Goal: Transaction & Acquisition: Download file/media

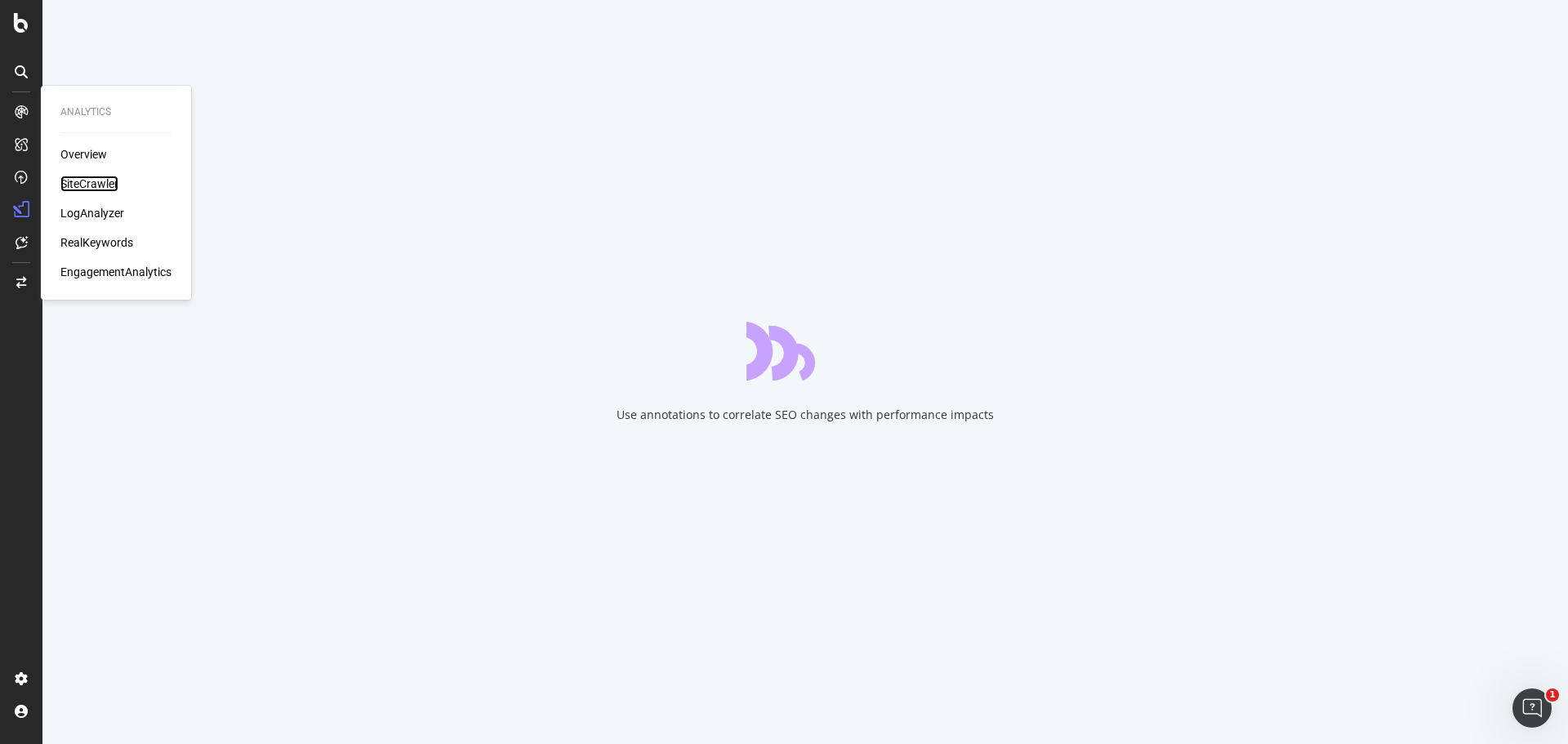
click at [98, 186] on div "SiteCrawler" at bounding box center [89, 183] width 58 height 17
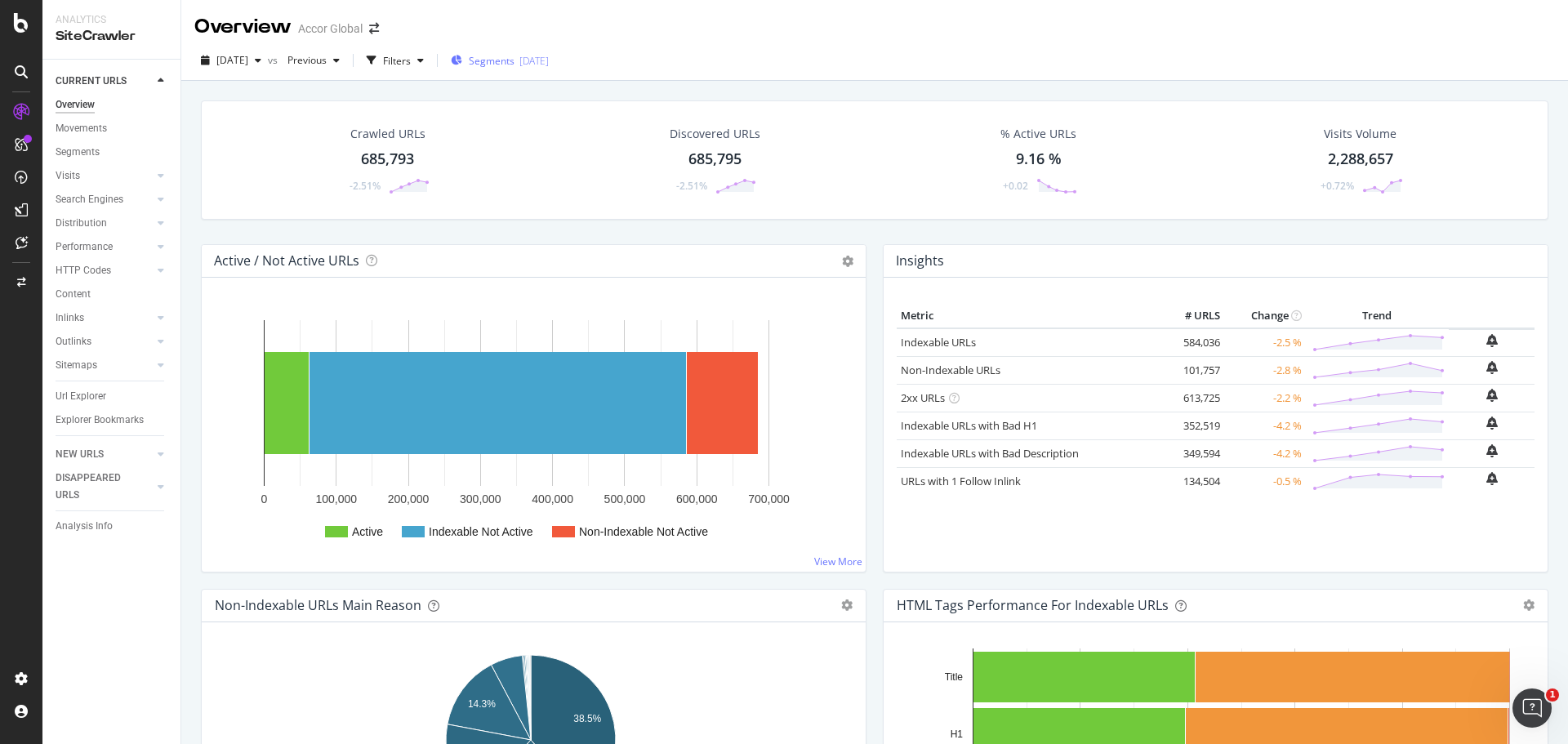
click at [515, 55] on span "Segments" at bounding box center [491, 61] width 45 height 14
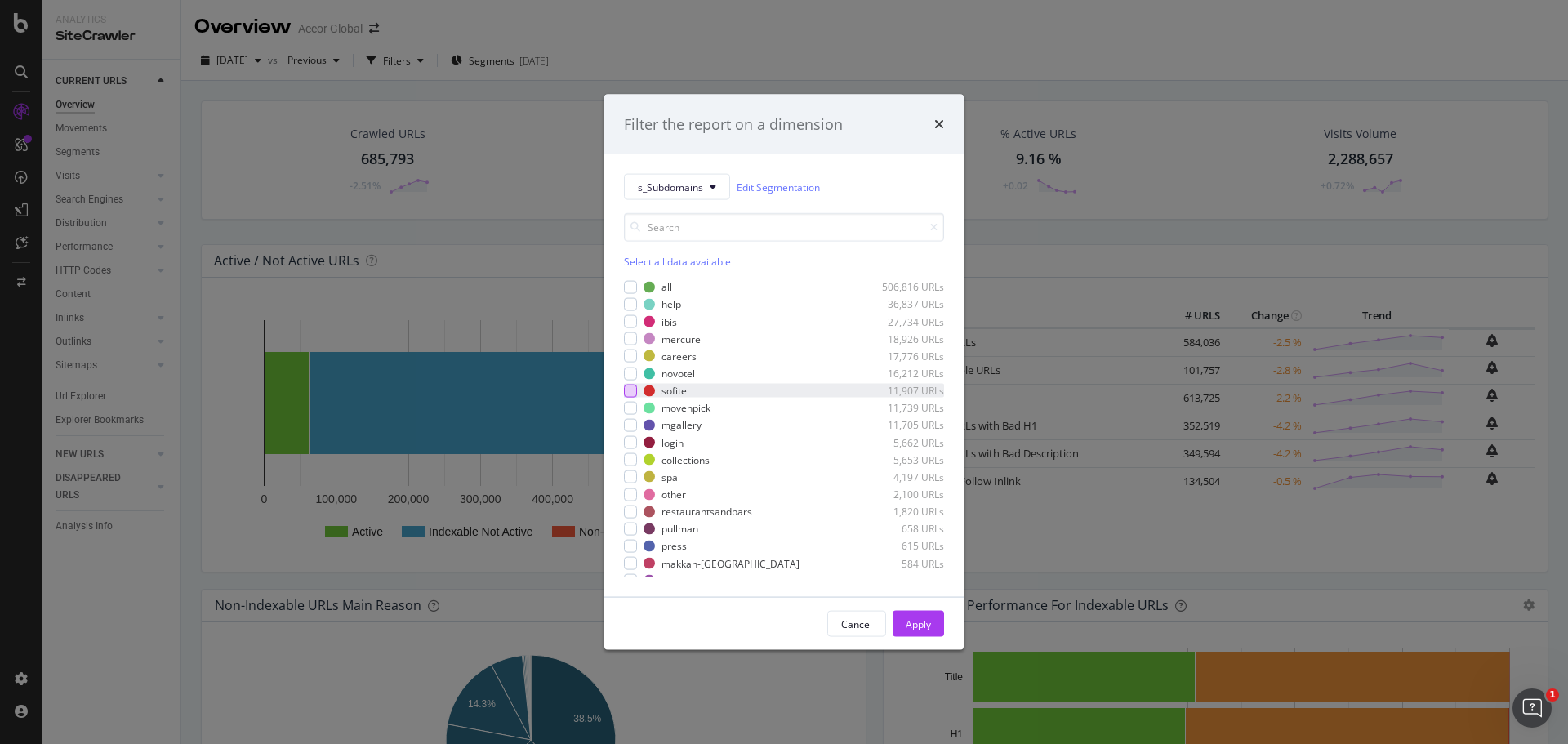
click at [629, 392] on div "modal" at bounding box center [630, 390] width 13 height 13
click at [905, 626] on div "Apply" at bounding box center [917, 624] width 25 height 14
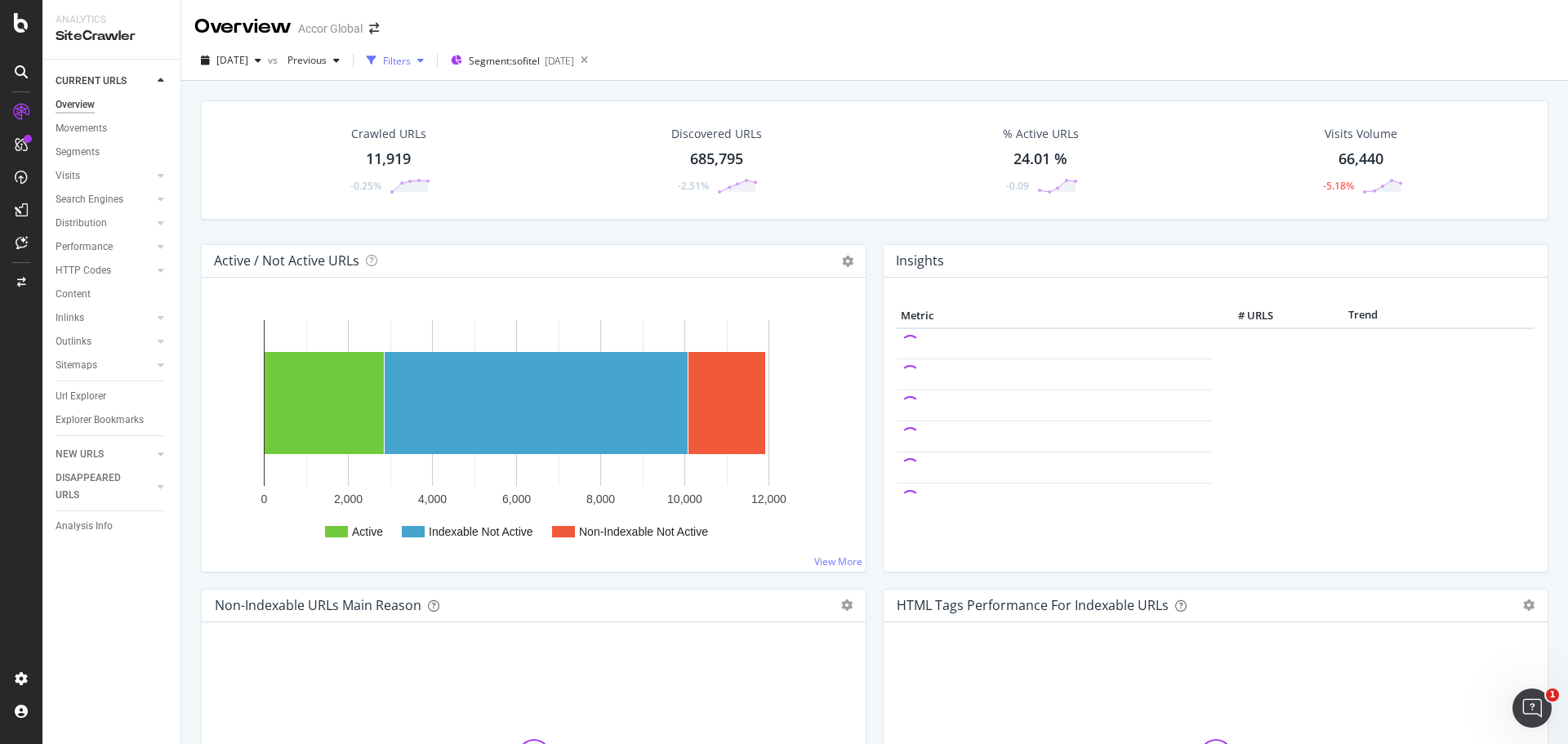
click at [430, 51] on div "Filters" at bounding box center [395, 60] width 71 height 24
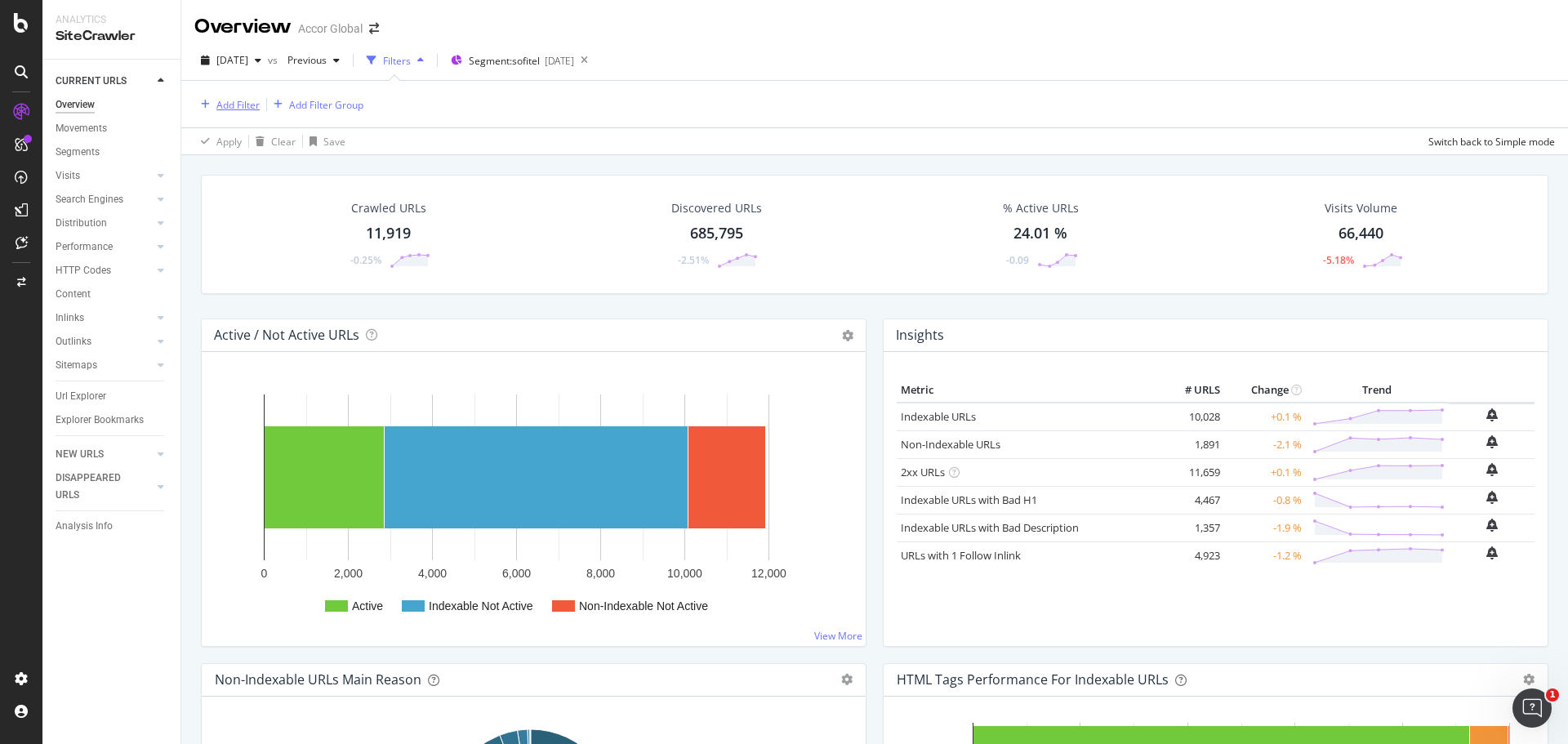
click at [240, 103] on div "Add Filter" at bounding box center [238, 105] width 44 height 14
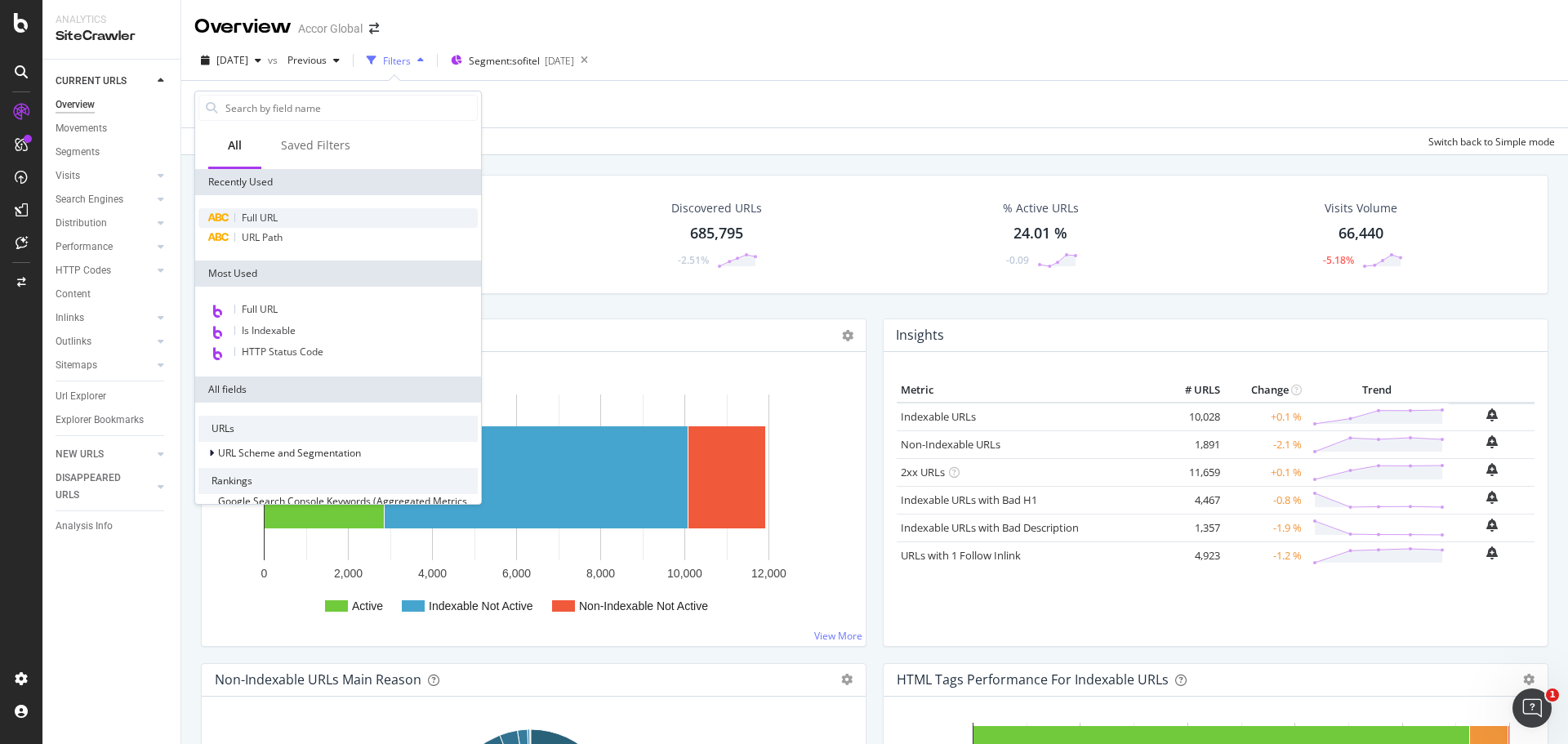
click at [260, 209] on div "Full URL" at bounding box center [338, 218] width 279 height 19
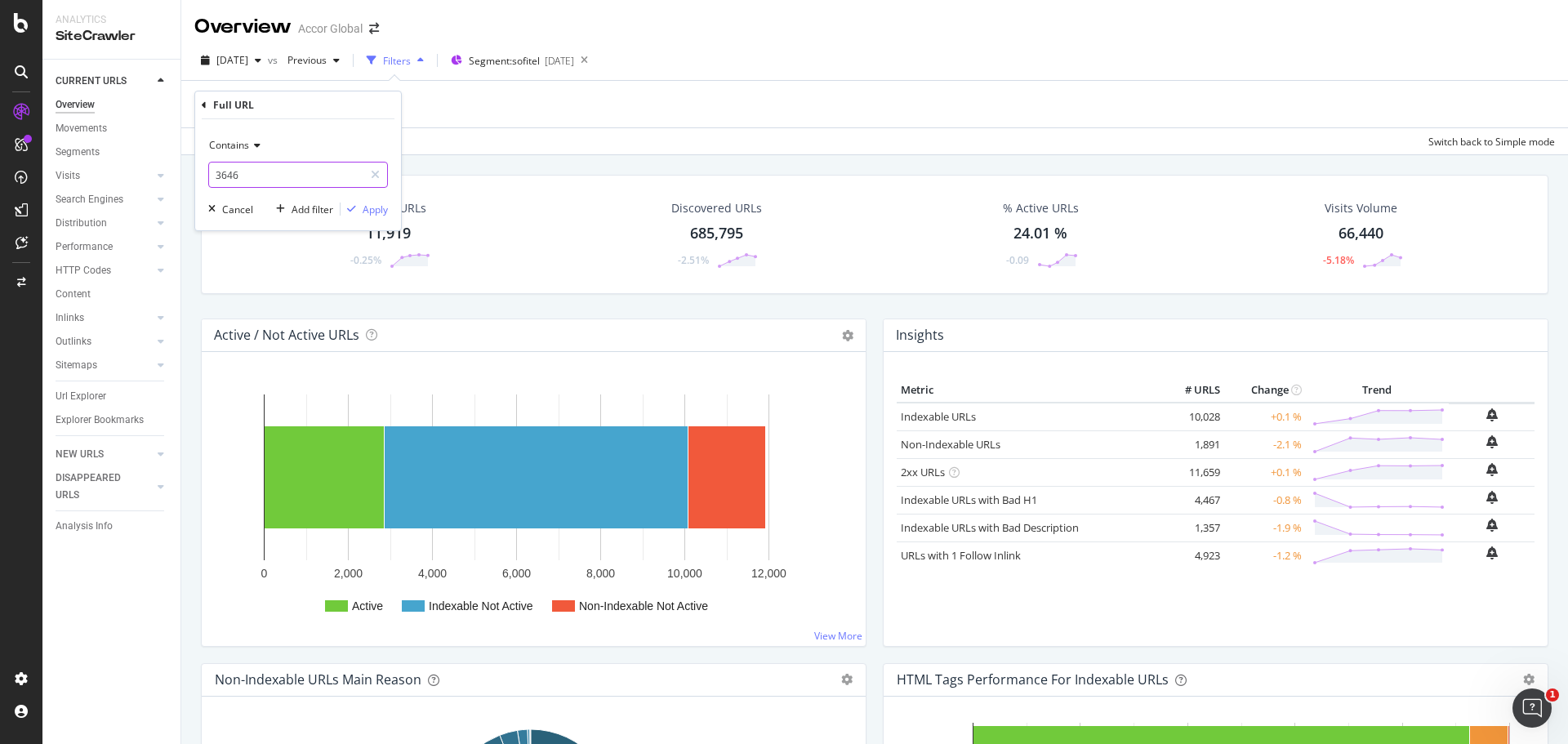
click at [256, 171] on input "3646" at bounding box center [286, 174] width 154 height 26
type input "9729"
click at [369, 205] on div "Apply" at bounding box center [375, 209] width 25 height 14
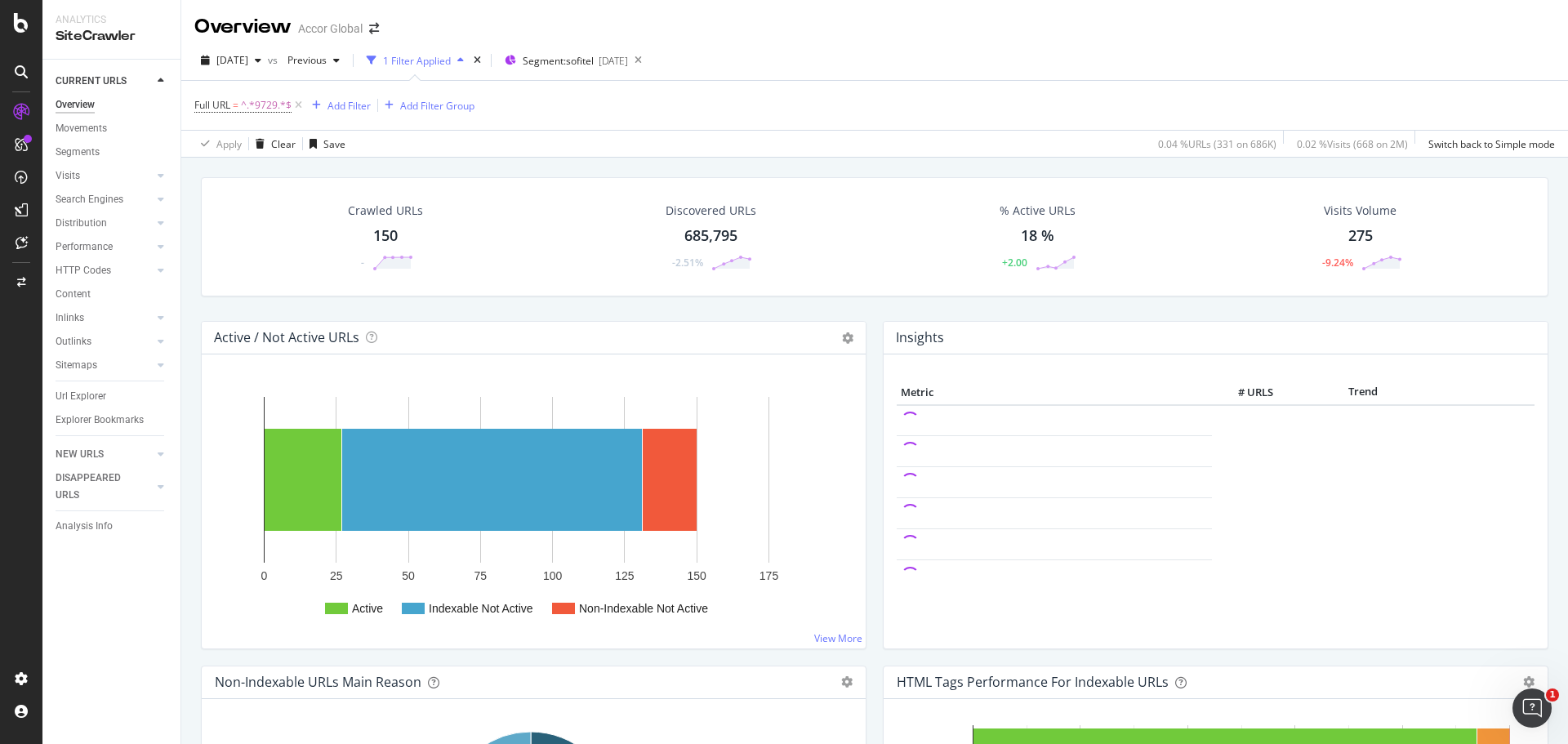
drag, startPoint x: 83, startPoint y: 397, endPoint x: 581, endPoint y: 626, distance: 548.1
click at [83, 397] on div "Url Explorer" at bounding box center [81, 397] width 51 height 17
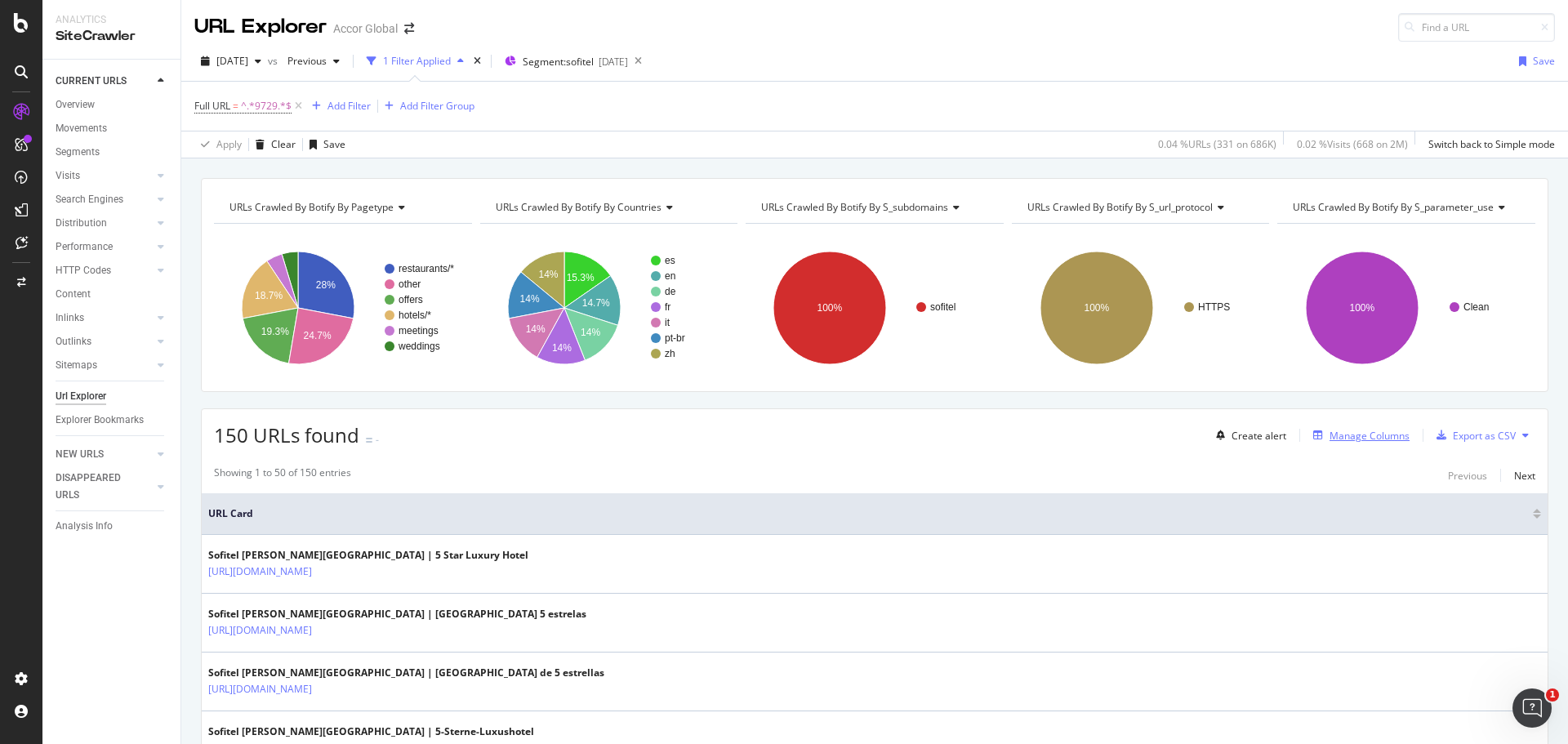
click at [1374, 432] on div "Manage Columns" at bounding box center [1369, 436] width 80 height 14
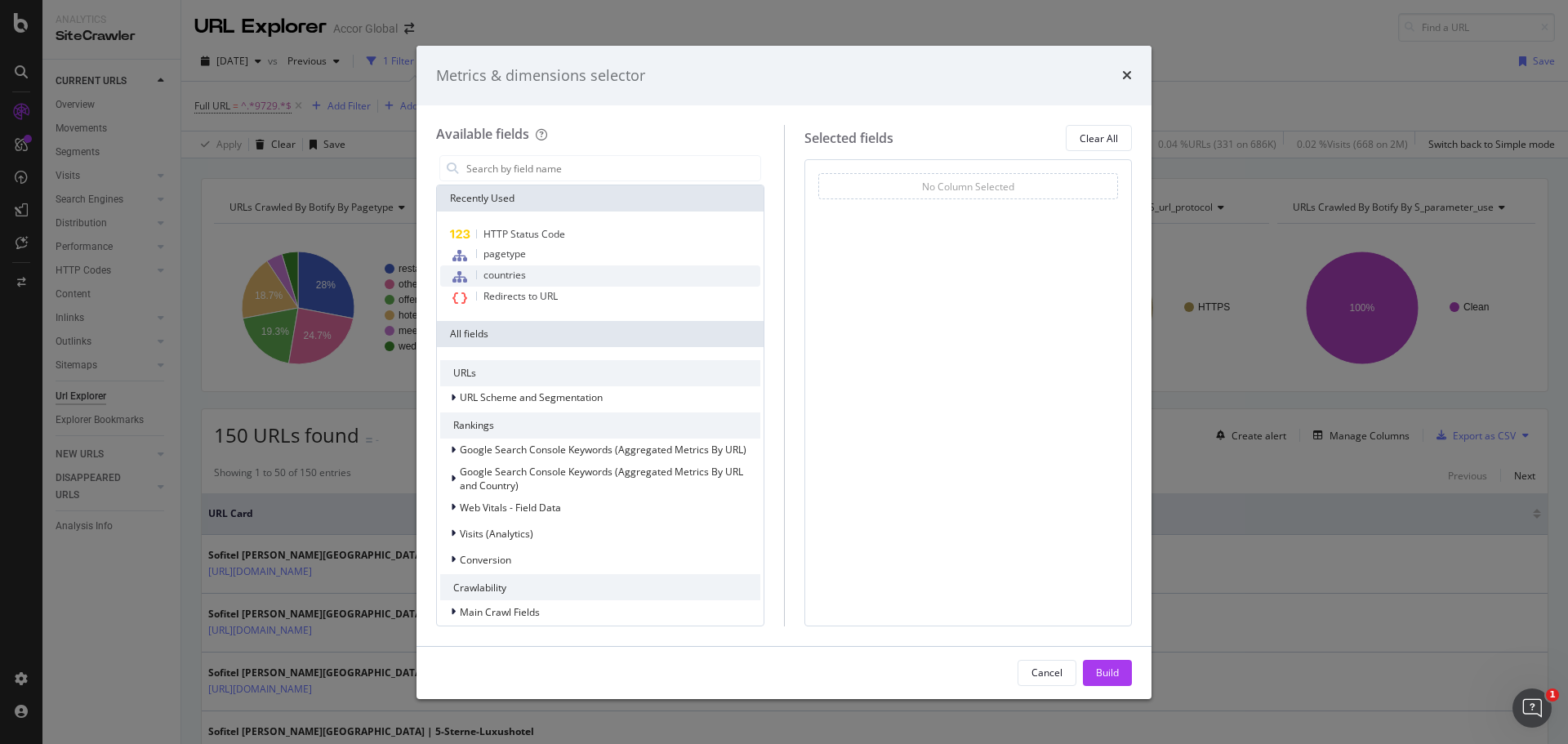
click at [567, 276] on div "countries" at bounding box center [600, 276] width 320 height 21
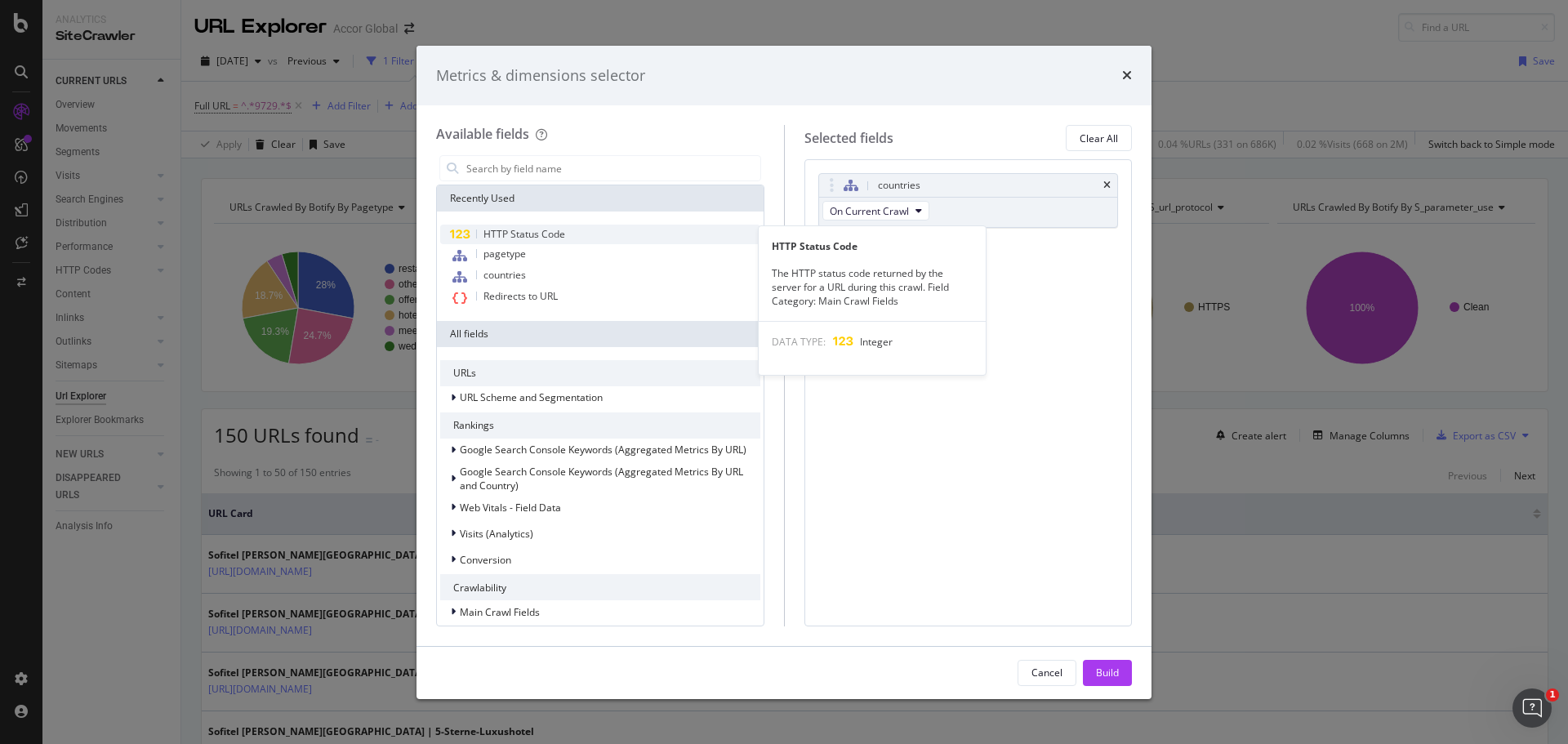
click at [542, 233] on span "HTTP Status Code" at bounding box center [524, 234] width 82 height 14
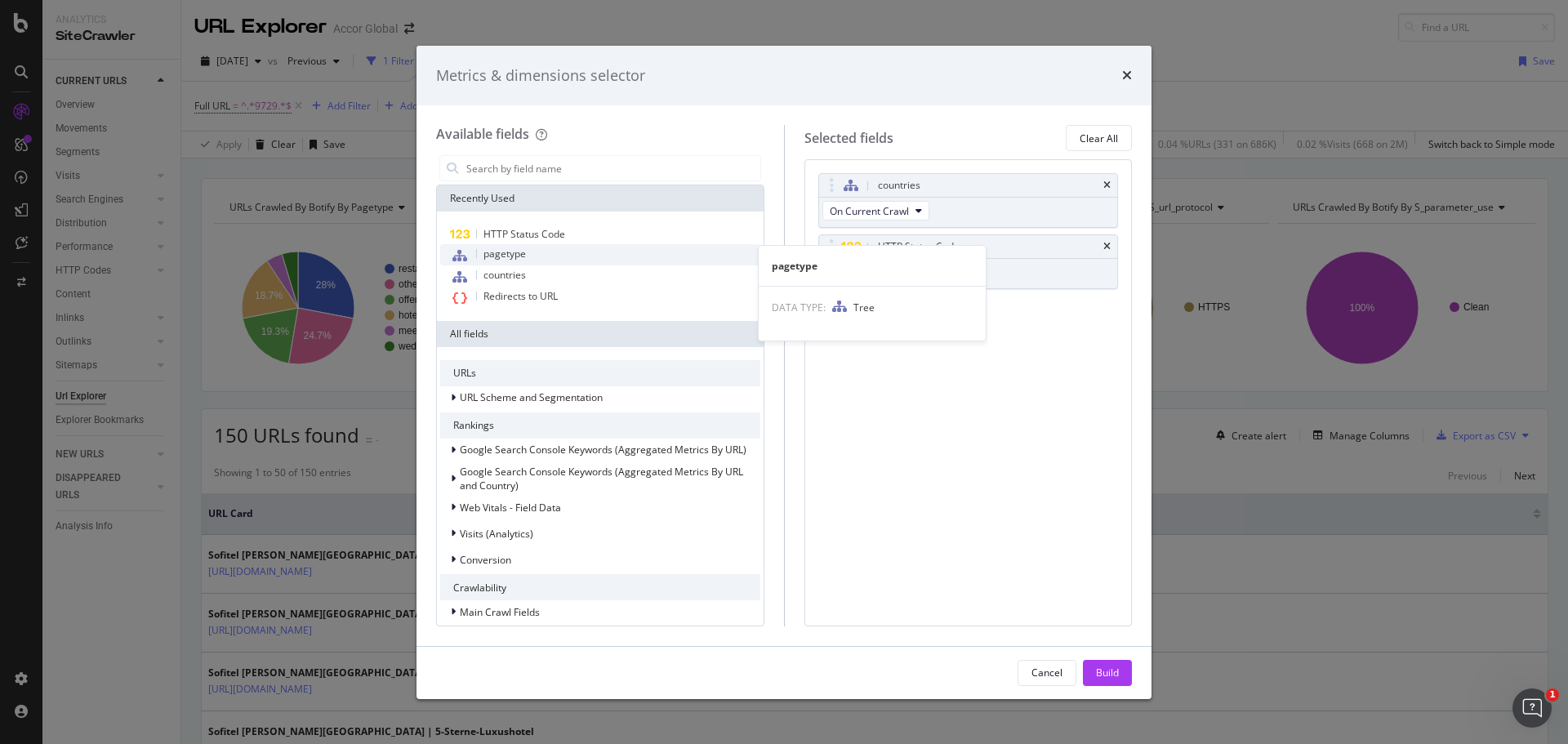
click at [529, 253] on div "pagetype" at bounding box center [600, 255] width 320 height 21
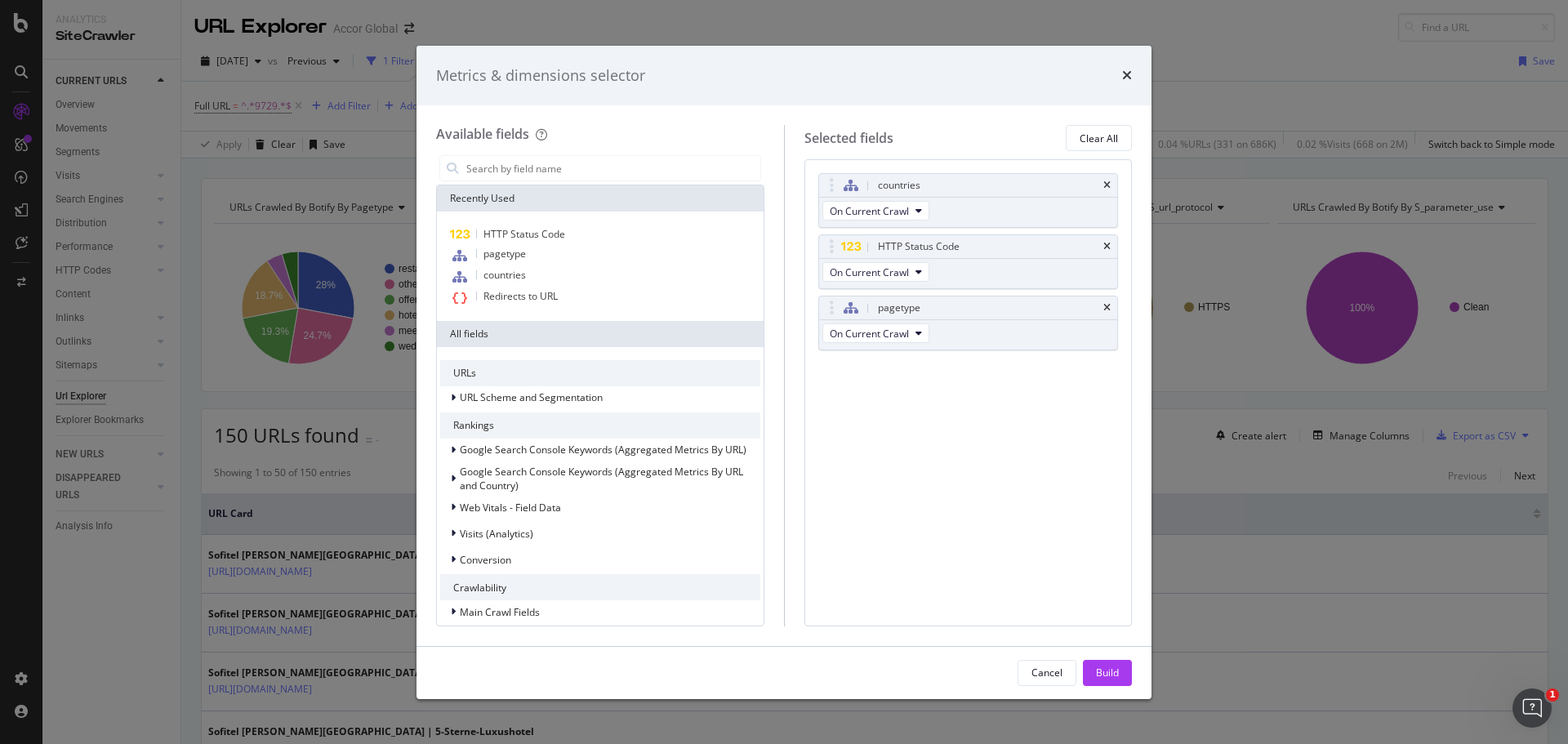
click at [1110, 659] on div "Cancel Build" at bounding box center [783, 672] width 735 height 52
click at [1110, 669] on div "Build" at bounding box center [1107, 672] width 23 height 14
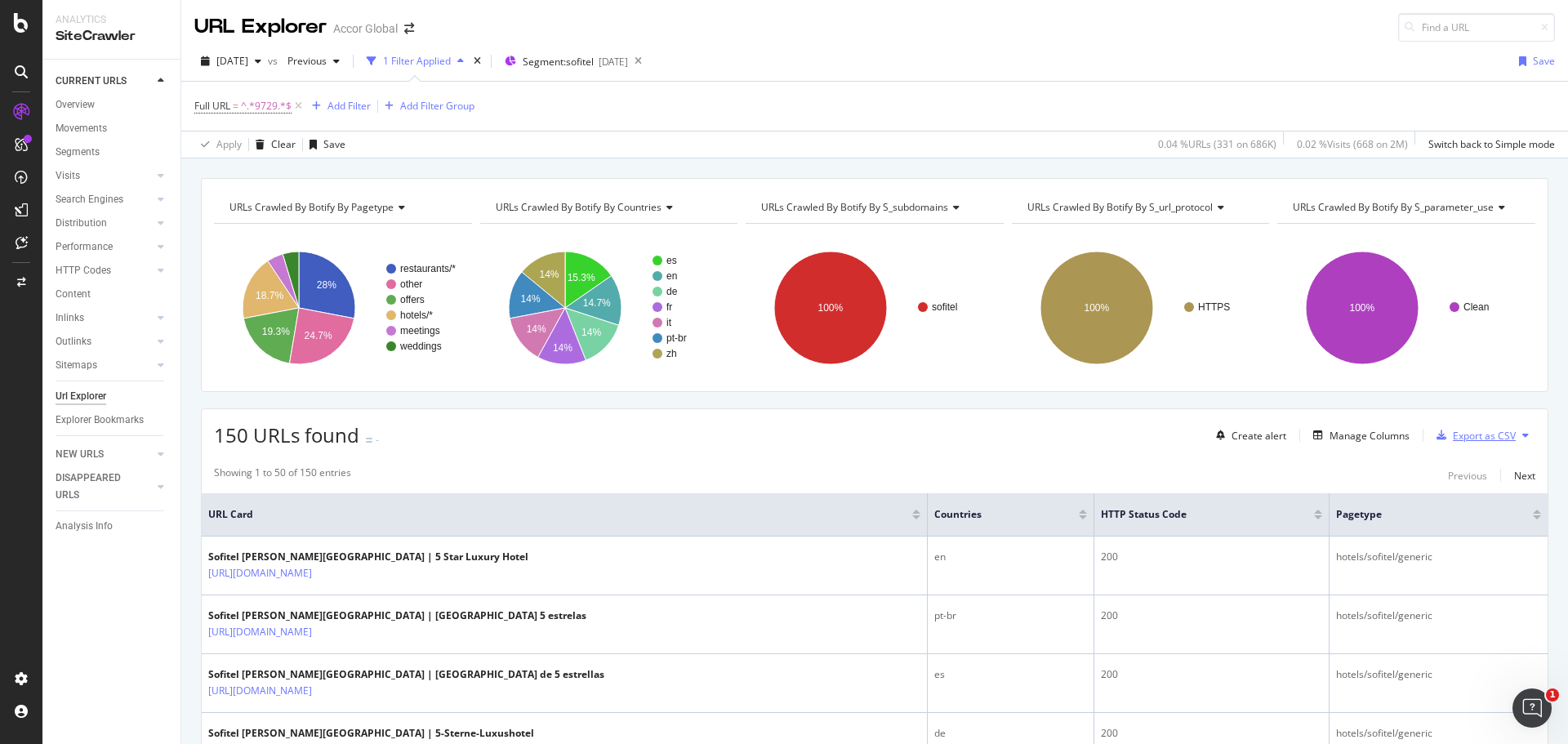
click at [1462, 433] on div "Export as CSV" at bounding box center [1484, 436] width 63 height 14
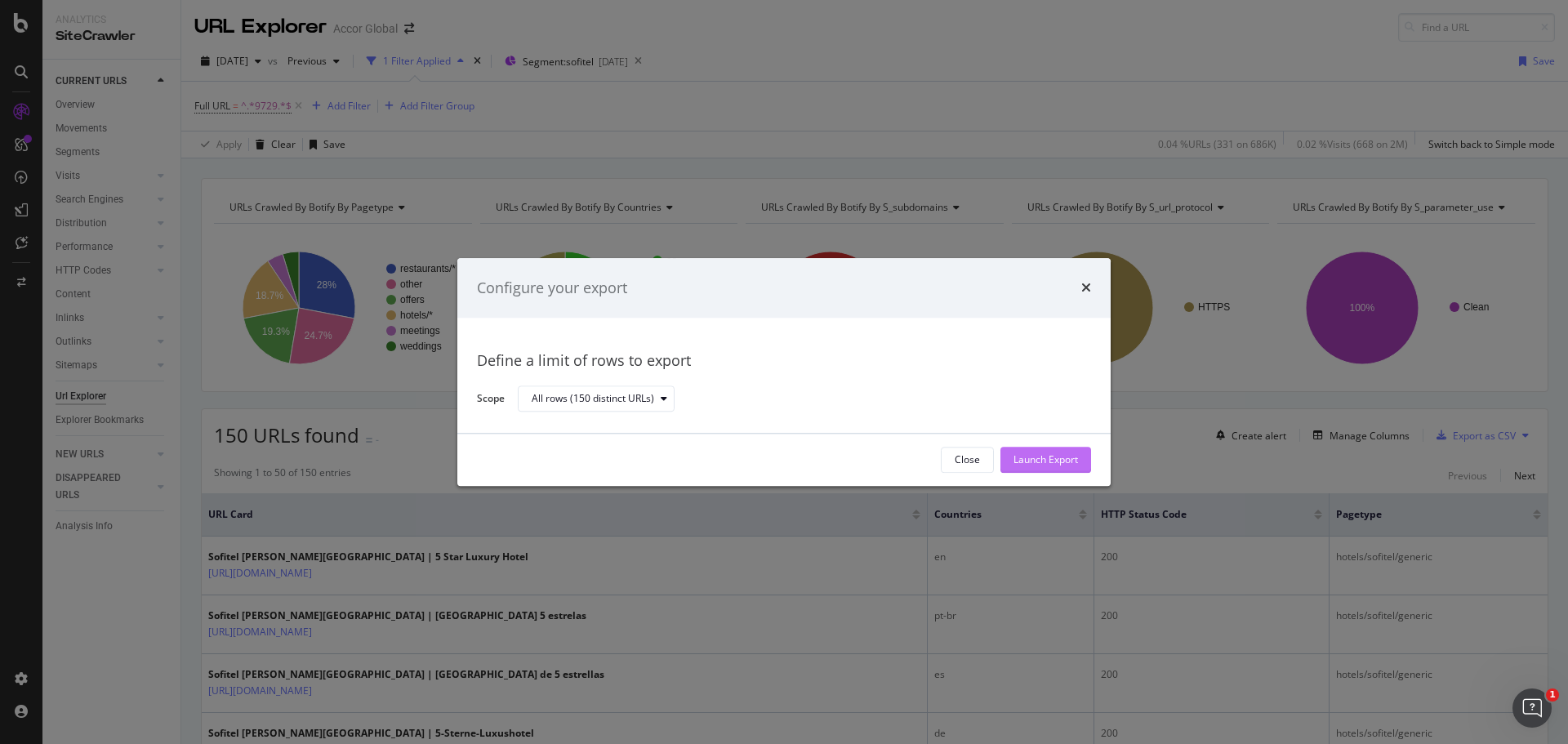
click at [1061, 454] on div "Launch Export" at bounding box center [1046, 461] width 65 height 14
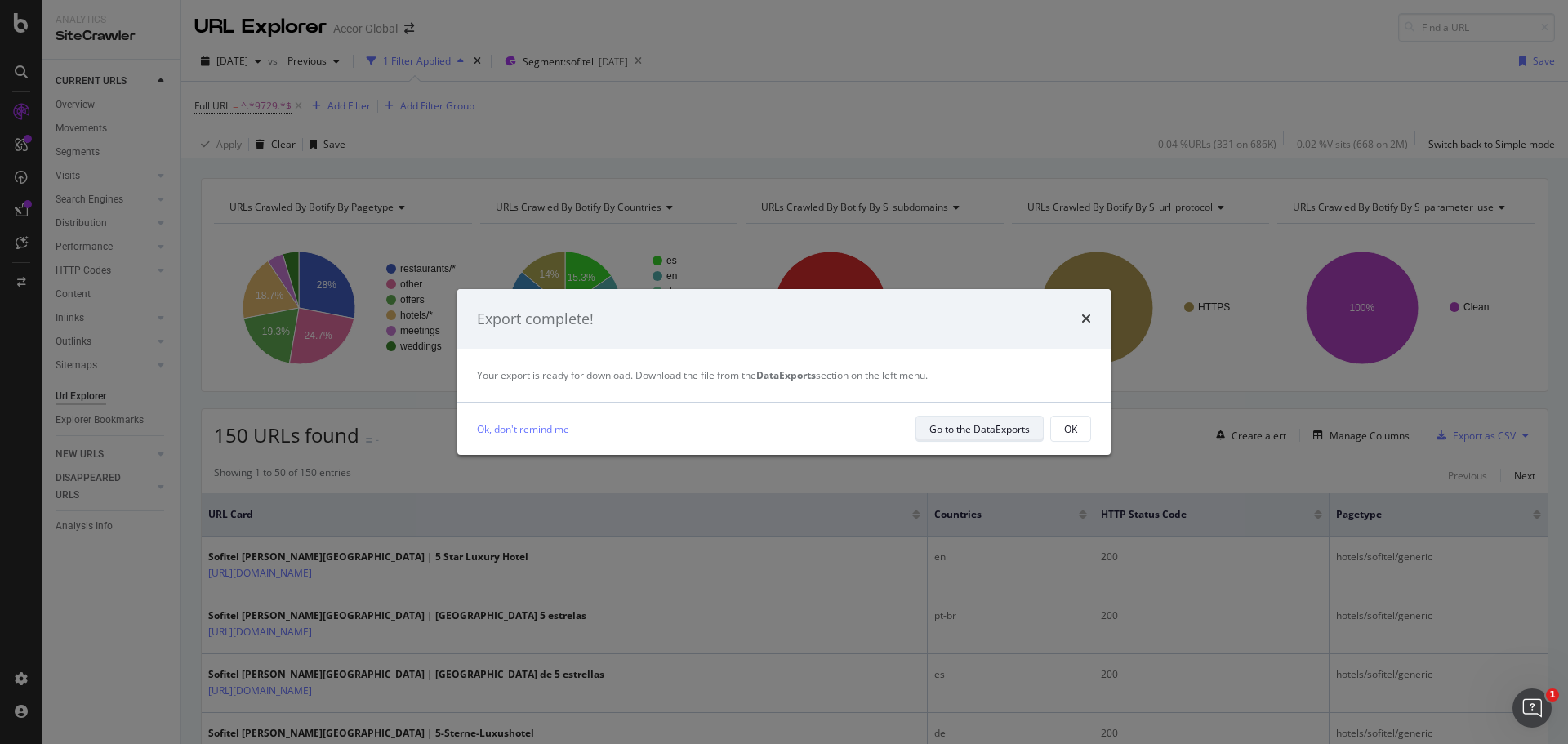
click at [995, 430] on div "Go to the DataExports" at bounding box center [978, 429] width 100 height 14
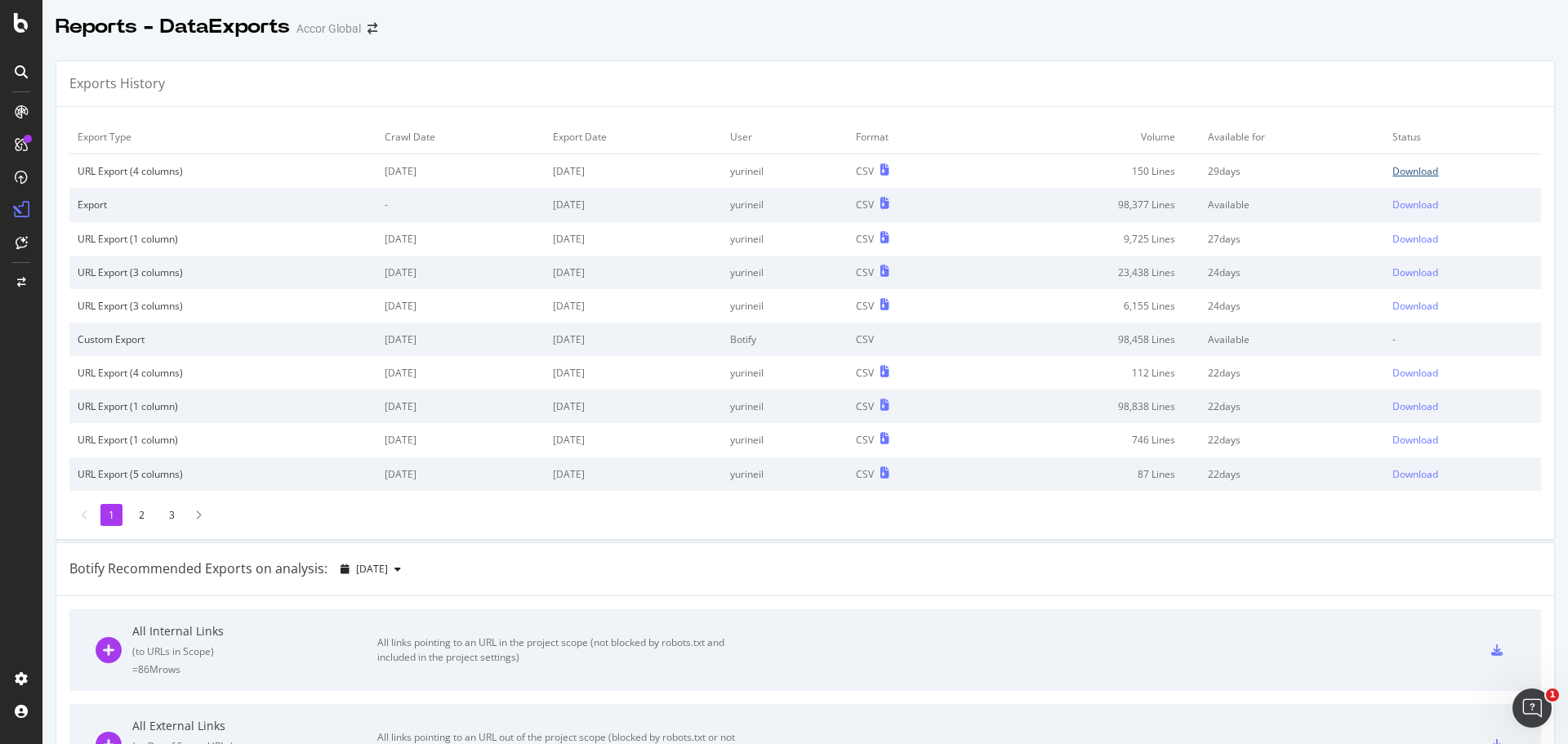
click at [1405, 176] on div "Download" at bounding box center [1415, 171] width 45 height 14
